Goal: Download file/media

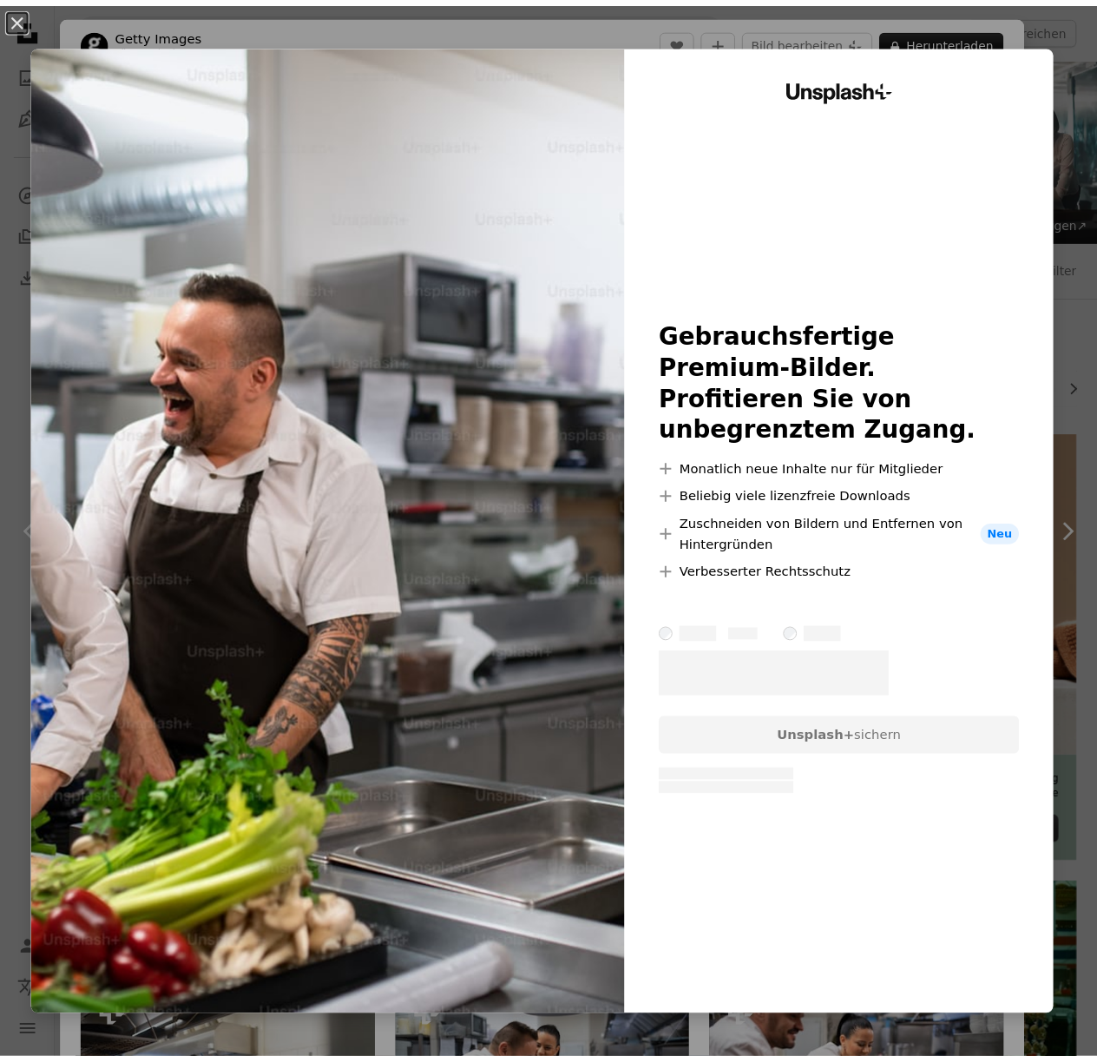
scroll to position [253, 0]
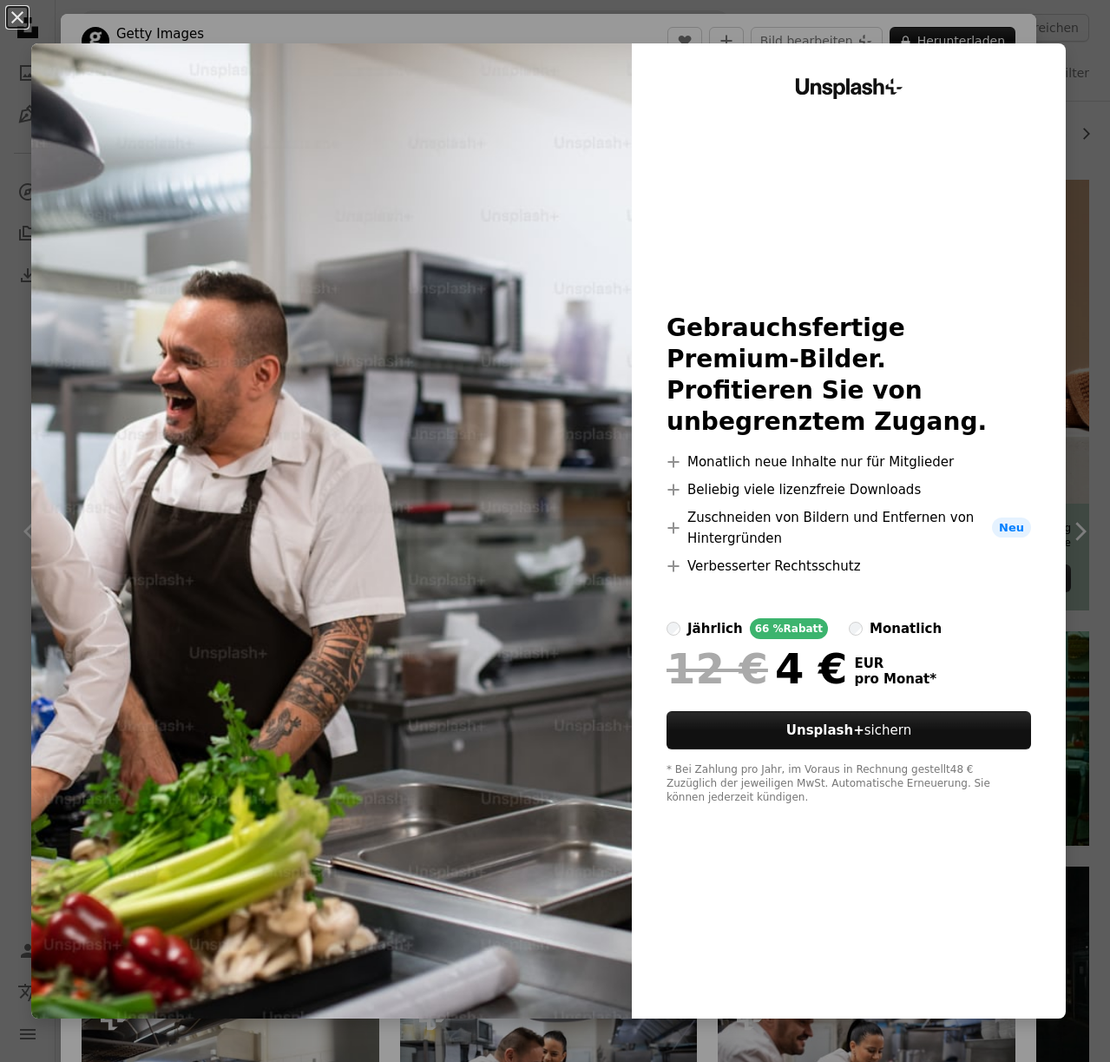
click at [837, 21] on div "An X shape Unsplash+ Gebrauchsfertige Premium-Bilder. Profitieren Sie von unbeg…" at bounding box center [555, 531] width 1110 height 1062
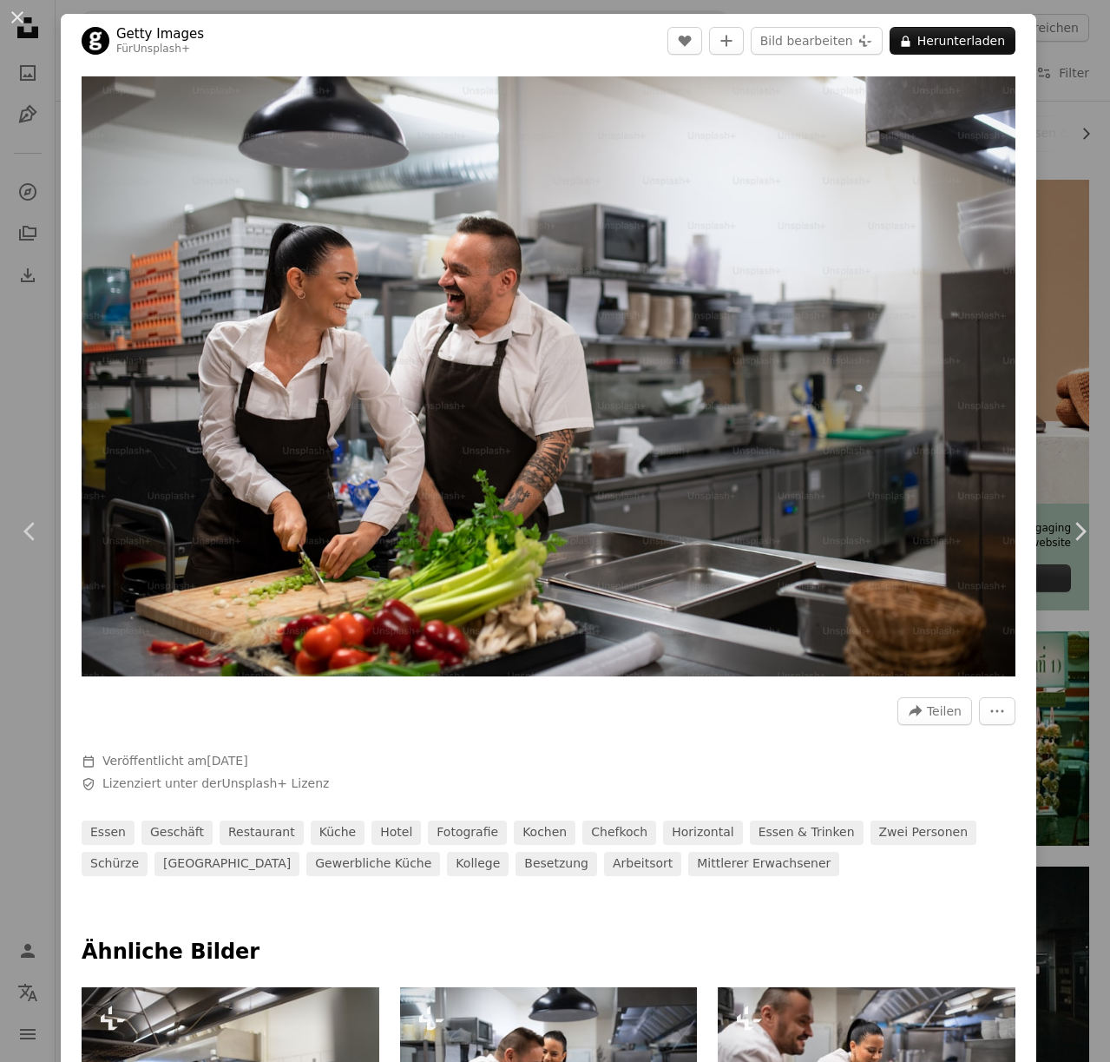
click at [1048, 181] on div "An X shape Chevron left Chevron right Getty Images Für Unsplash+ A heart A plus…" at bounding box center [555, 531] width 1110 height 1062
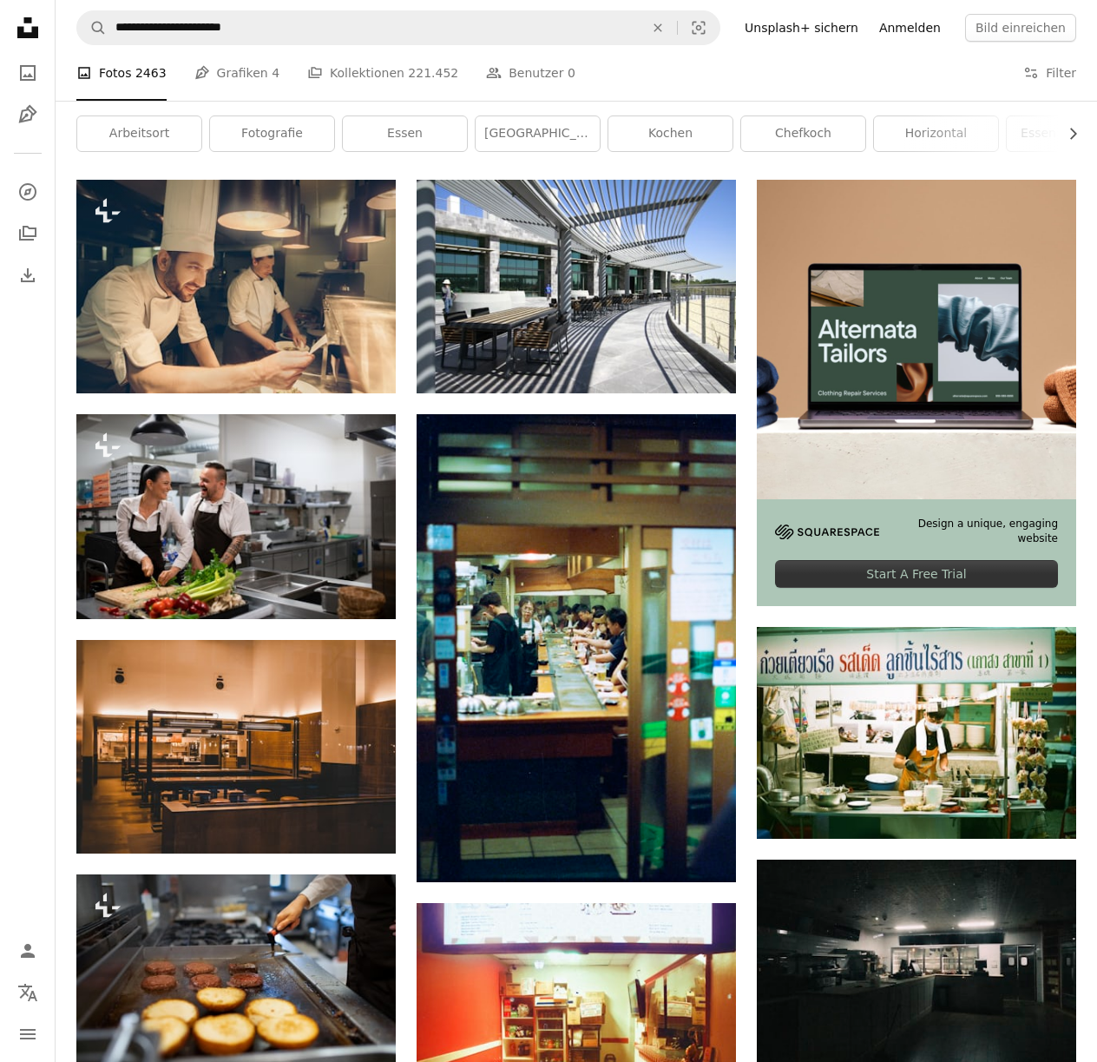
click at [923, 30] on link "Anmelden" at bounding box center [910, 28] width 82 height 28
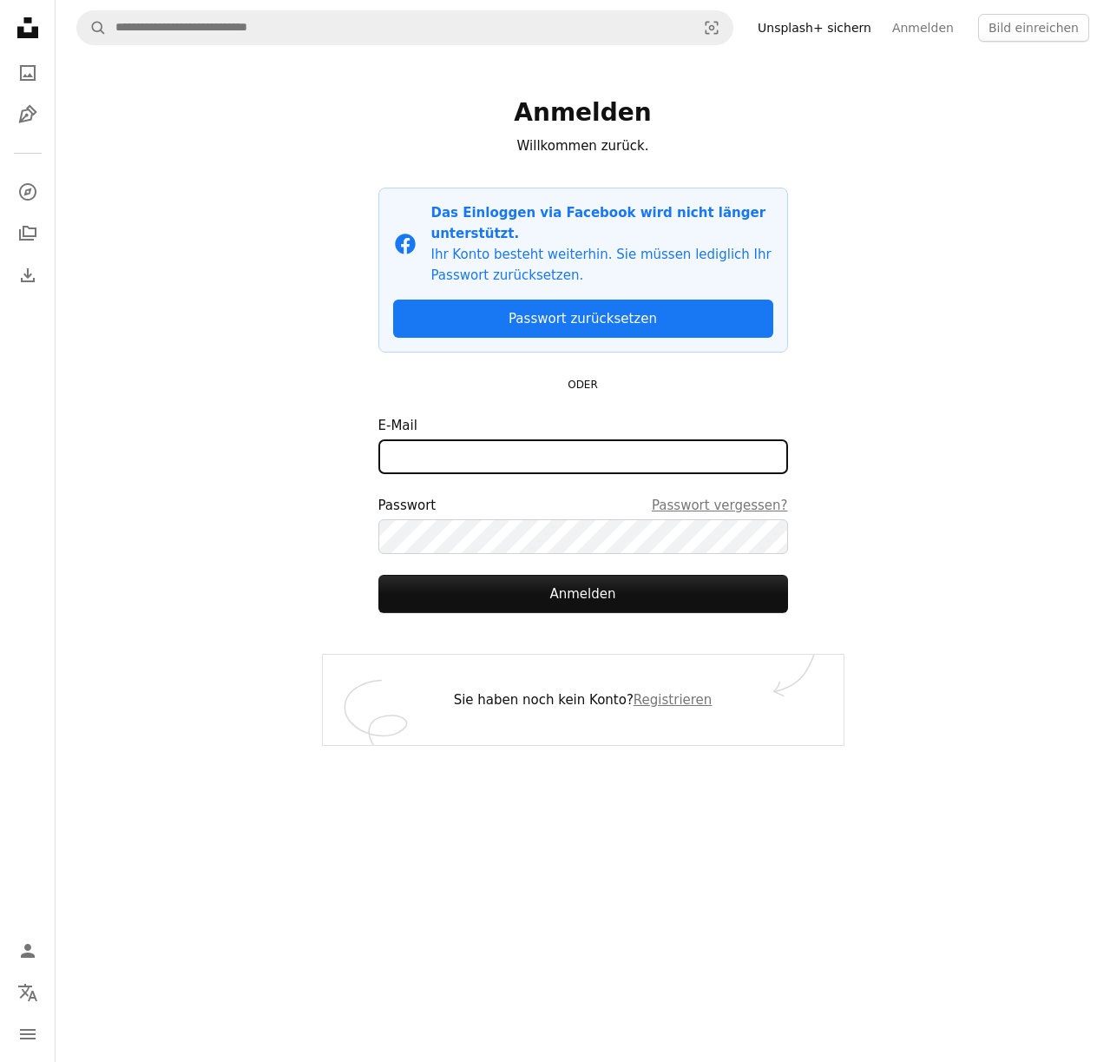
type input "**********"
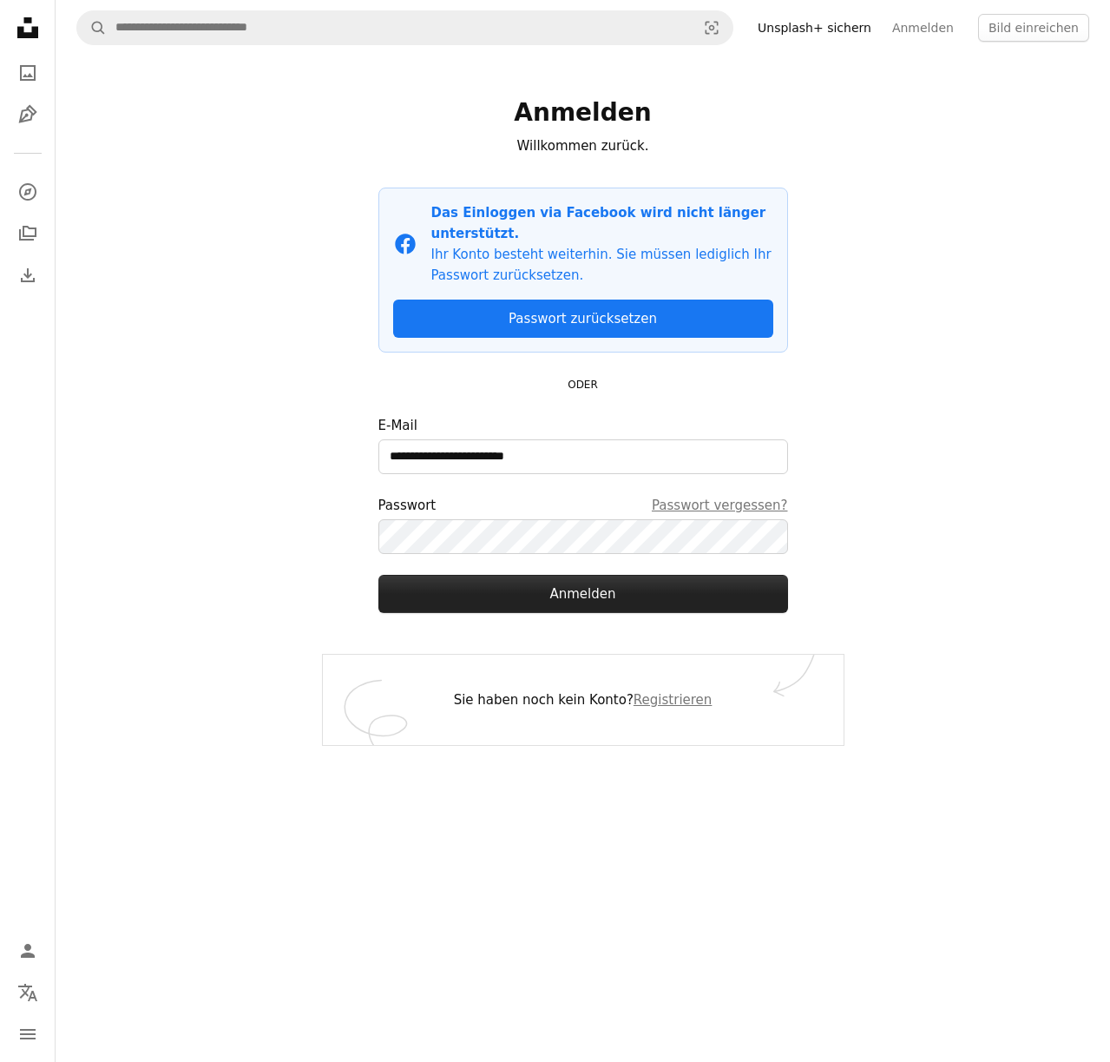
click at [504, 595] on button "Anmelden" at bounding box center [583, 594] width 410 height 38
